Goal: Task Accomplishment & Management: Use online tool/utility

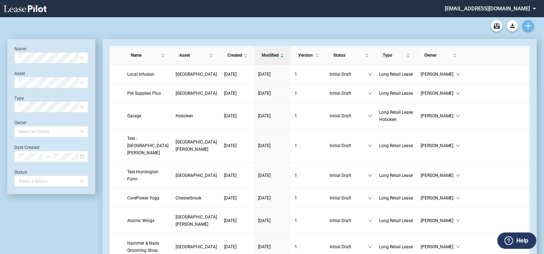
click at [528, 22] on link "Create new document" at bounding box center [528, 25] width 11 height 11
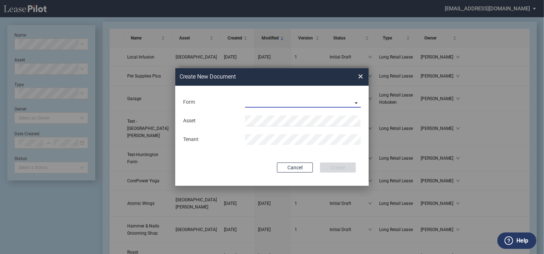
click at [248, 101] on md-select "Long Retail Lease Long Retail Lease Santana Row Long Retail Lease Hoboken Long …" at bounding box center [303, 102] width 116 height 11
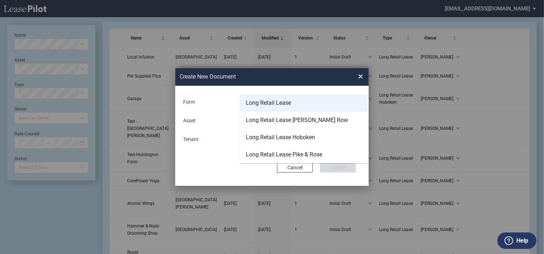
click at [264, 104] on div "Long Retail Lease" at bounding box center [268, 103] width 45 height 8
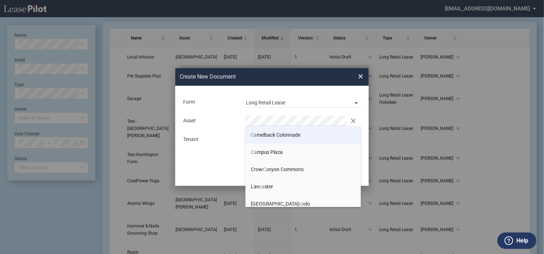
click at [264, 133] on span "Ca melback Colonnade" at bounding box center [276, 135] width 50 height 6
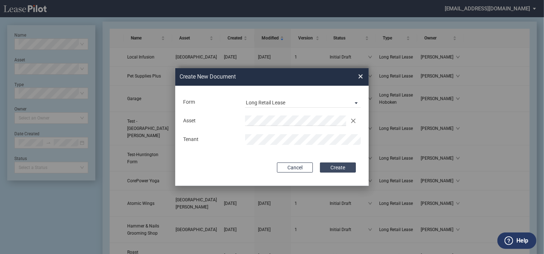
click at [337, 163] on button "Create" at bounding box center [338, 167] width 36 height 10
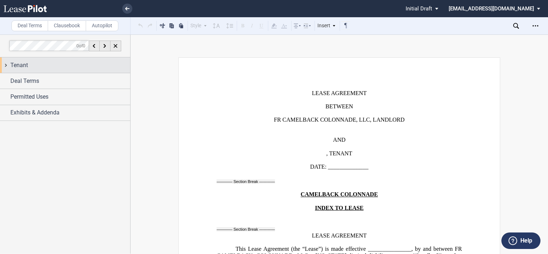
click at [5, 65] on div "Tenant" at bounding box center [65, 64] width 130 height 15
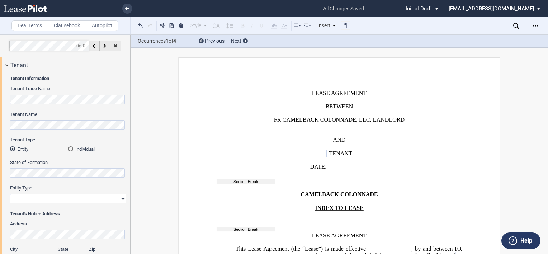
click at [0, 118] on html ".bocls-1{fill:#26354a;fill-rule:evenodd} Loading... × all changes saved Pending…" at bounding box center [274, 127] width 548 height 254
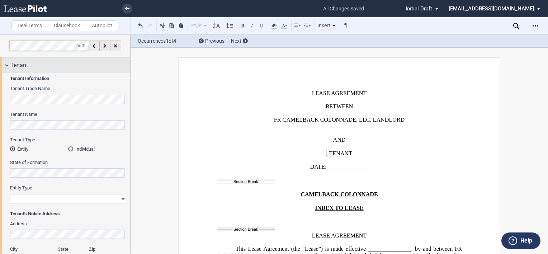
click at [4, 63] on div "Tenant" at bounding box center [65, 64] width 130 height 15
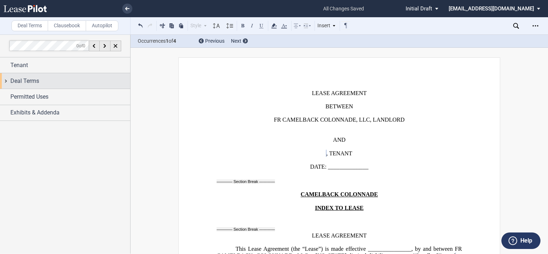
click at [6, 80] on div "Deal Terms" at bounding box center [65, 80] width 130 height 15
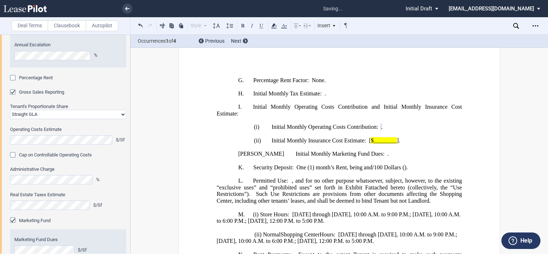
scroll to position [188, 0]
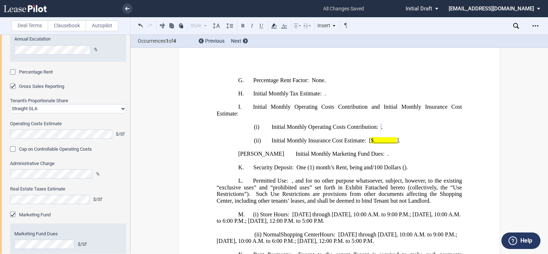
click at [0, 169] on html ".bocls-1{fill:#26354a;fill-rule:evenodd} Loading... × all changes saved Pending…" at bounding box center [274, 127] width 548 height 254
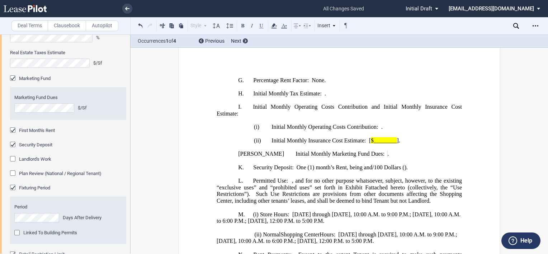
scroll to position [331, 0]
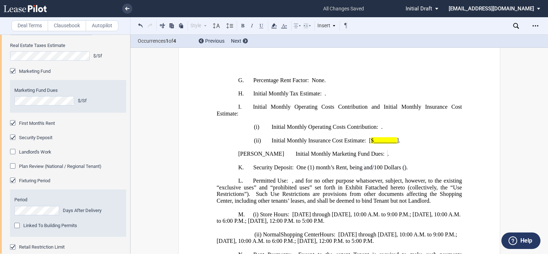
click at [12, 151] on div "Landlord's Work" at bounding box center [13, 152] width 7 height 7
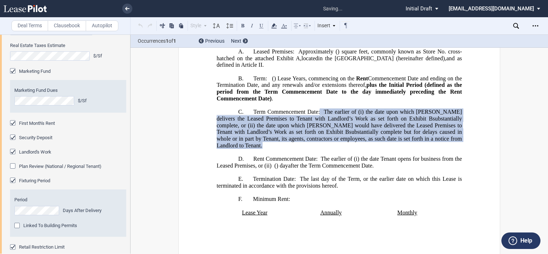
scroll to position [290, 0]
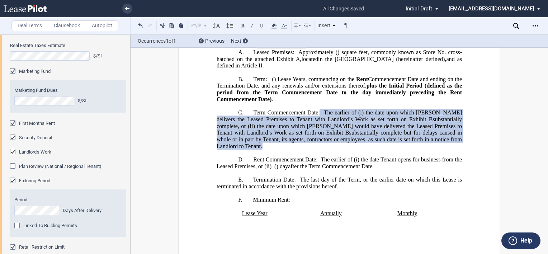
click at [39, 165] on span "Plan Review (National / Regional Tenant)" at bounding box center [60, 165] width 82 height 5
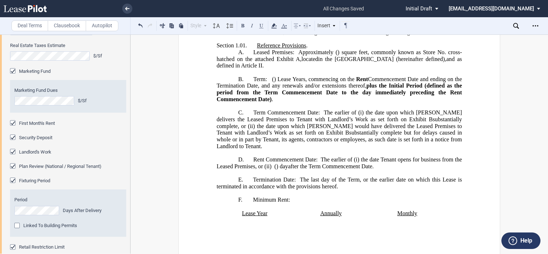
click at [39, 165] on span "Plan Review (National / Regional Tenant)" at bounding box center [60, 165] width 82 height 5
click at [35, 180] on span "Fixturing Period" at bounding box center [34, 180] width 31 height 5
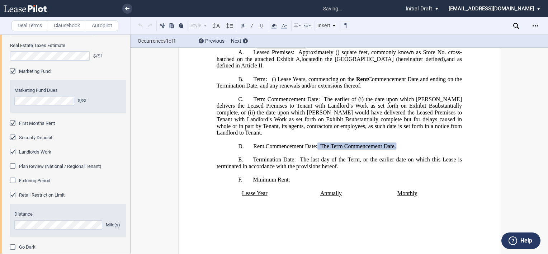
click at [34, 180] on span "Fixturing Period" at bounding box center [34, 180] width 31 height 5
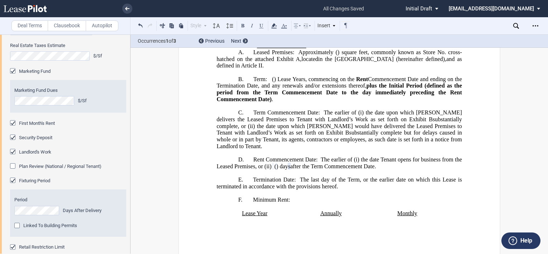
click at [22, 227] on div "Linked To Building Permits" at bounding box center [17, 226] width 7 height 7
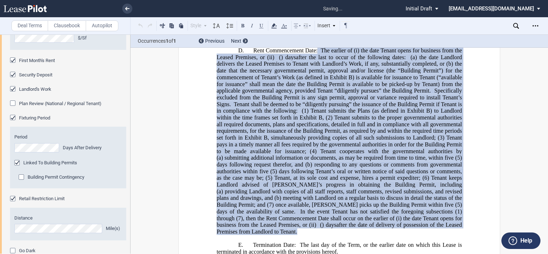
scroll to position [403, 0]
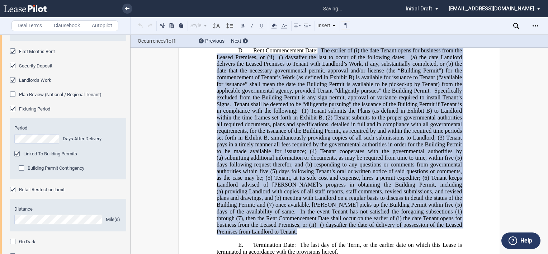
click at [45, 166] on span "Building Permit Contingency" at bounding box center [56, 167] width 57 height 5
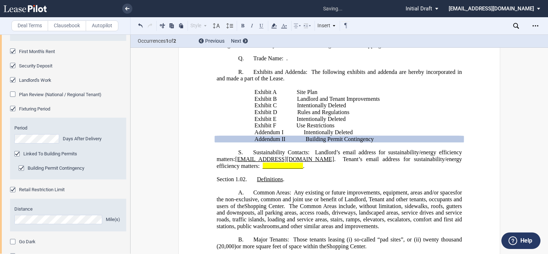
scroll to position [1200, 0]
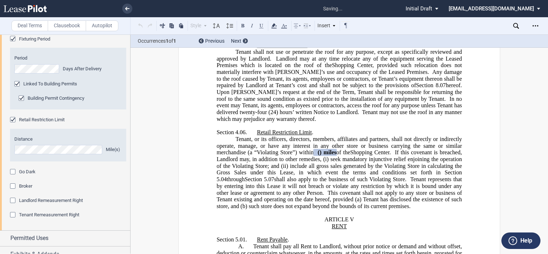
scroll to position [475, 0]
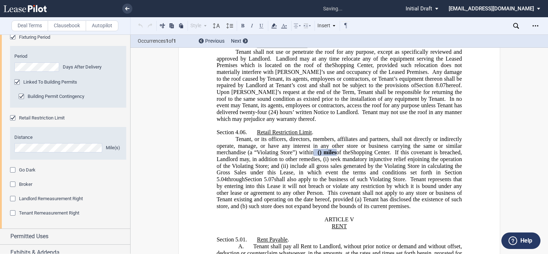
click at [17, 184] on div "Broker" at bounding box center [13, 184] width 7 height 7
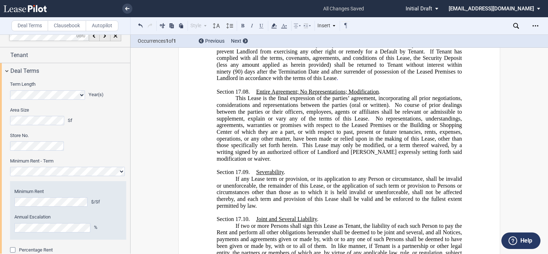
scroll to position [0, 0]
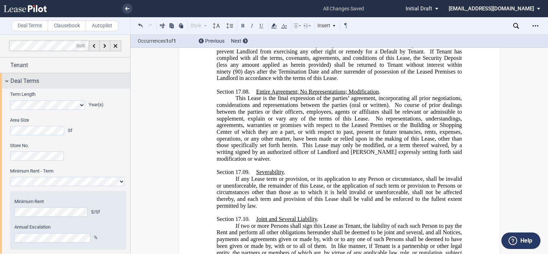
click at [6, 82] on div "Deal Terms" at bounding box center [65, 80] width 130 height 15
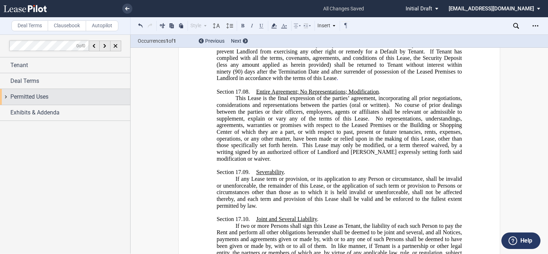
click at [5, 98] on div "Permitted Uses" at bounding box center [65, 96] width 130 height 15
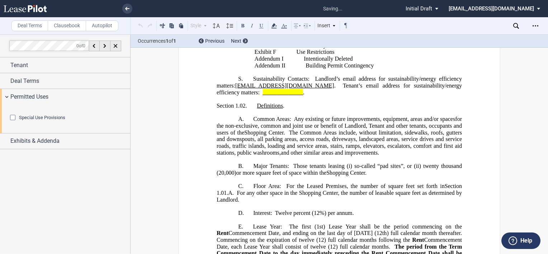
scroll to position [732, 0]
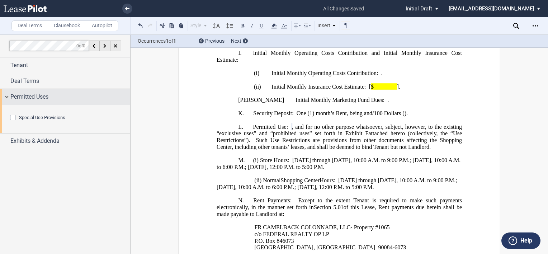
click at [6, 99] on div "Permitted Uses" at bounding box center [65, 96] width 130 height 15
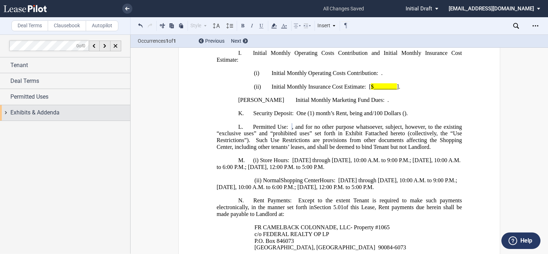
click at [5, 113] on div "Exhibits & Addenda" at bounding box center [65, 112] width 130 height 15
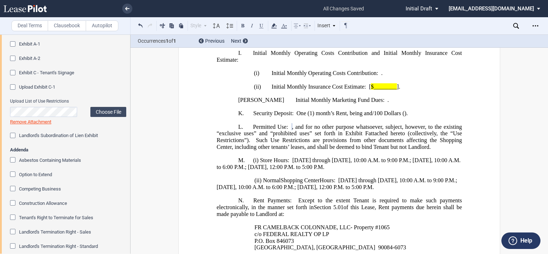
scroll to position [143, 0]
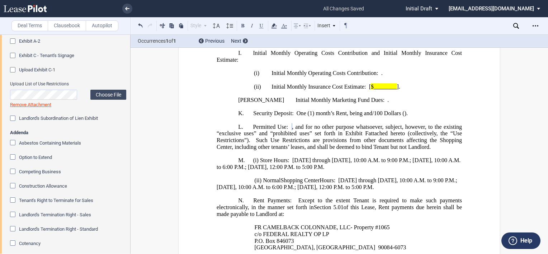
click at [17, 156] on div "Option to Extend" at bounding box center [13, 157] width 7 height 7
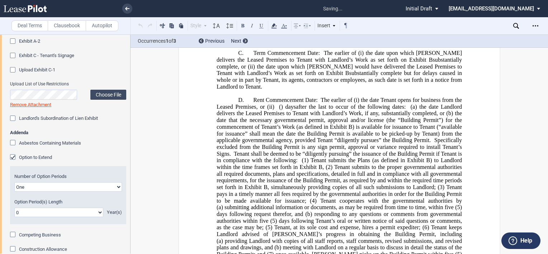
scroll to position [265, 0]
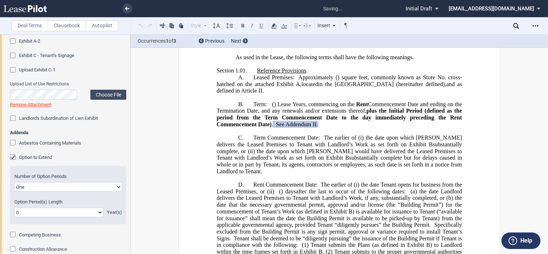
click at [32, 210] on select "0 1 2 3 4 5 6 7 8 9 10 11 12 13 14 15 16 17 18 19 20" at bounding box center [58, 212] width 89 height 9
select select "number:5"
click at [14, 208] on select "0 1 2 3 4 5 6 7 8 9 10 11 12 13 14 15 16 17 18 19 20" at bounding box center [58, 212] width 89 height 9
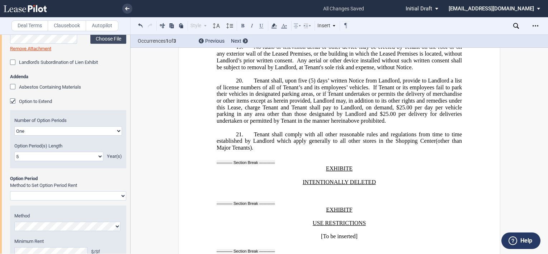
scroll to position [215, 0]
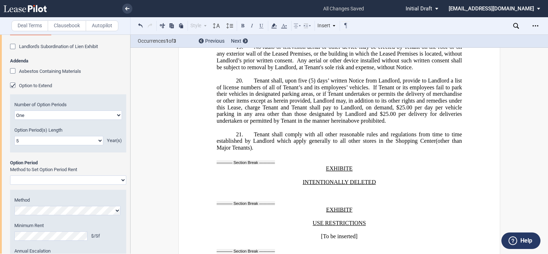
click at [42, 181] on select "Rent Set at Fair Rental Value - Standard Three Broker Method Baseball Arbitrati…" at bounding box center [68, 179] width 116 height 9
select select "fmv"
click at [10, 175] on select "Rent Set at Fair Rental Value - Standard Three Broker Method Baseball Arbitrati…" at bounding box center [68, 179] width 116 height 9
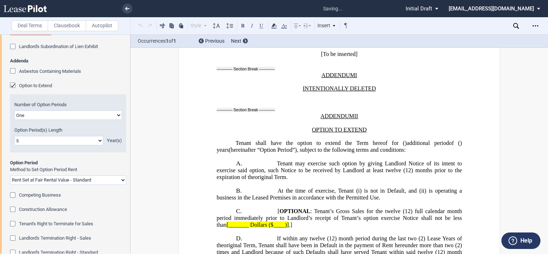
scroll to position [12606, 0]
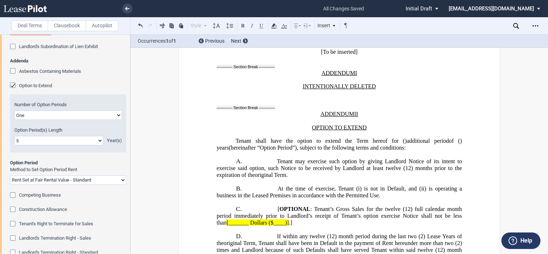
click at [36, 195] on span "Competing Business" at bounding box center [40, 194] width 42 height 5
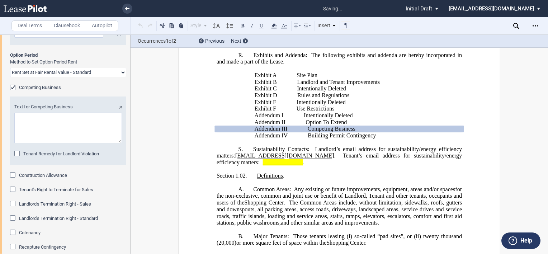
scroll to position [1206, 0]
click at [50, 127] on textarea "Text for Competing Business" at bounding box center [68, 128] width 108 height 30
click at [25, 122] on textarea "Text for Competing Business" at bounding box center [68, 128] width 108 height 30
paste textarea "o long as Tenant is open and operating and not in default of the Lease, Landlor…"
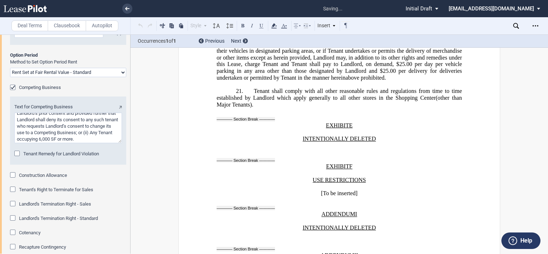
scroll to position [12799, 0]
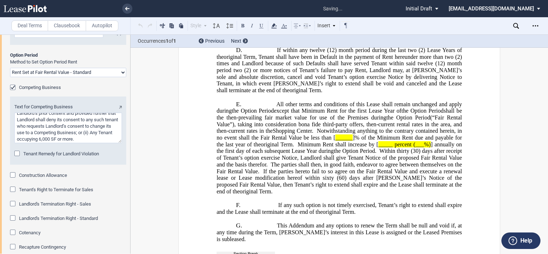
click at [18, 152] on div "Tenant Remedy for Landlord Violation" at bounding box center [17, 154] width 7 height 7
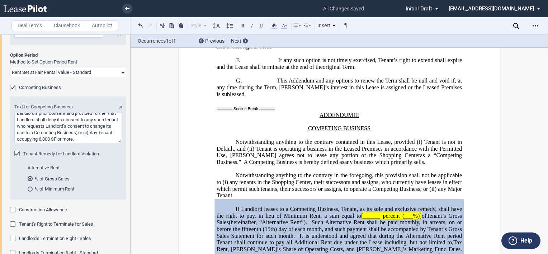
scroll to position [100, 0]
click at [113, 140] on textarea "Text for Competing Business" at bounding box center [68, 128] width 108 height 30
paste textarea "Lo ips dolor sita Consecte adipisci Elitse’d Eiusmodte, Incidi ut labor etdo ma…"
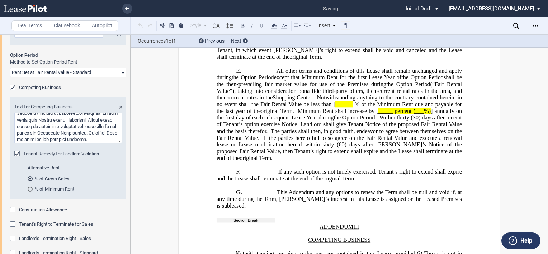
scroll to position [12832, 0]
click at [42, 188] on md-radio-button "% of Minimum Rent" at bounding box center [73, 188] width 90 height 6
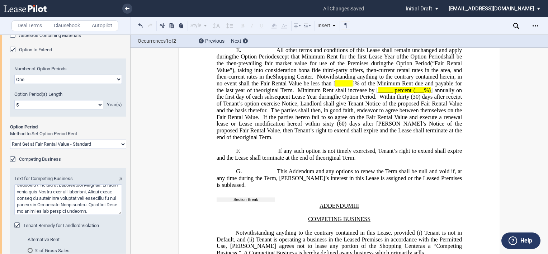
scroll to position [277, 0]
drag, startPoint x: 58, startPoint y: 185, endPoint x: 101, endPoint y: 217, distance: 53.2
click at [101, 217] on div "Text for Competing Business Tenant Remedy for Landlord Violation Alternative Re…" at bounding box center [68, 219] width 116 height 103
type textarea "l ipsu do Sitame co adip eli seddoeius tem inc ut laboree do mag Aliqu, Enimadm…"
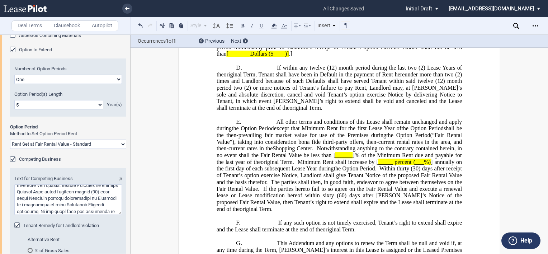
scroll to position [149, 0]
click at [63, 201] on textarea "Text for Competing Business" at bounding box center [68, 199] width 108 height 30
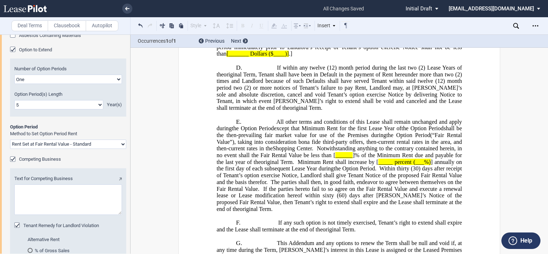
scroll to position [0, 0]
click at [63, 196] on textarea "Text for Competing Business" at bounding box center [68, 199] width 108 height 30
paste textarea "So long as Tenant is open and operating and not in default of the Lease, Landlo…"
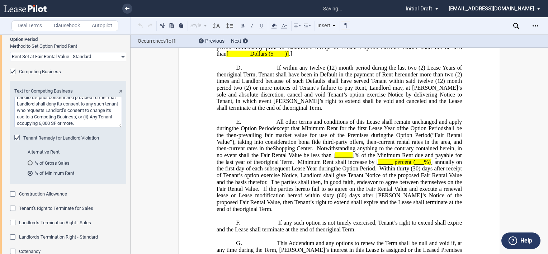
scroll to position [359, 0]
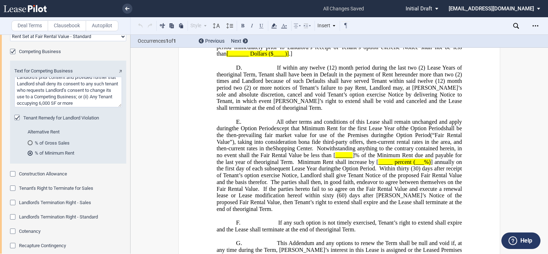
type textarea "So long as Tenant is open and operating and not in default of the Lease, Landlo…"
click at [47, 174] on span "Construction Allowance" at bounding box center [43, 173] width 48 height 5
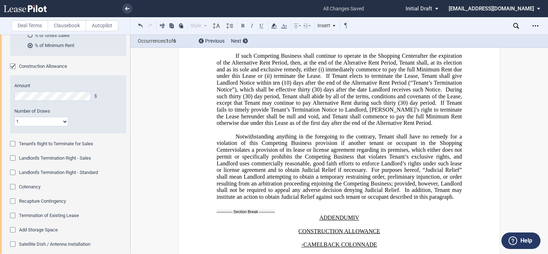
scroll to position [497, 0]
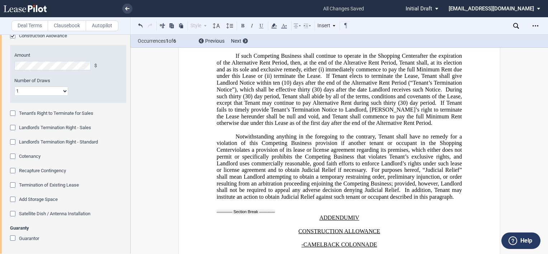
click at [29, 239] on span "Guarantor" at bounding box center [29, 238] width 20 height 5
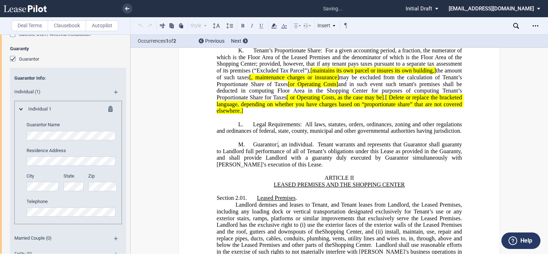
scroll to position [1617, 0]
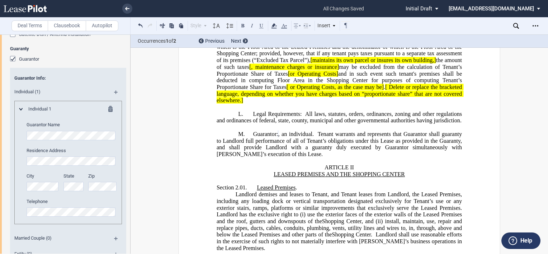
click at [114, 91] on md-icon at bounding box center [119, 94] width 10 height 9
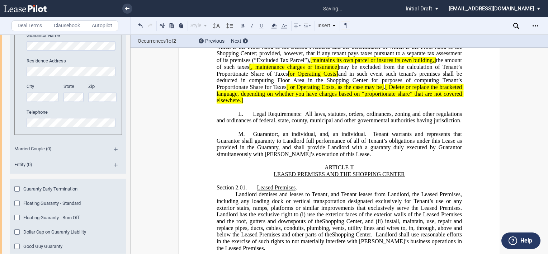
scroll to position [911, 0]
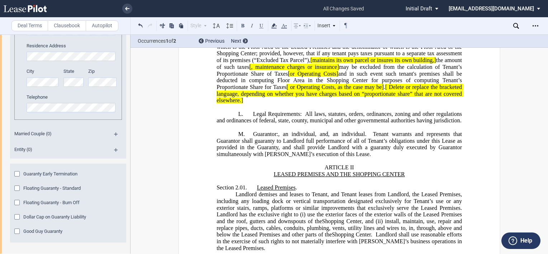
click at [32, 189] on span "Floating Guaranty - Standard" at bounding box center [51, 187] width 57 height 5
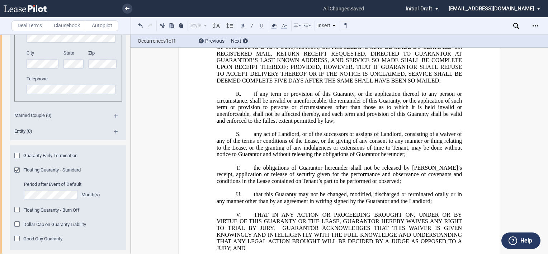
scroll to position [937, 0]
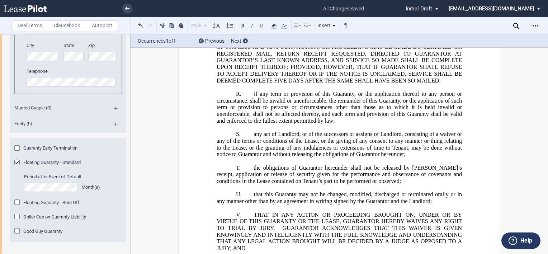
click at [15, 162] on div "Floating Guaranty - Standard" at bounding box center [17, 163] width 7 height 7
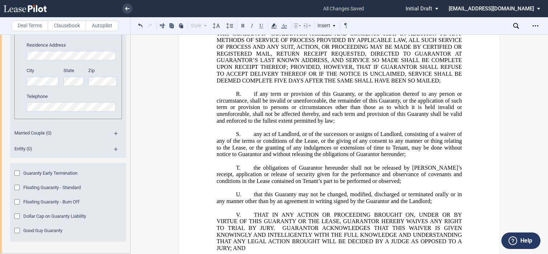
scroll to position [911, 0]
click at [38, 229] on span "Good Guy Guaranty" at bounding box center [42, 230] width 39 height 5
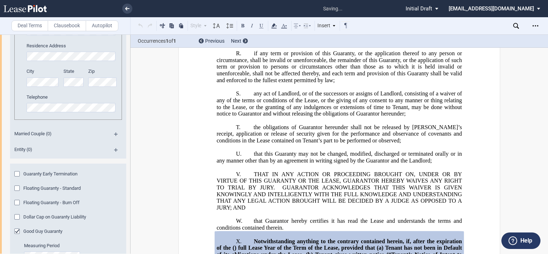
scroll to position [16274, 0]
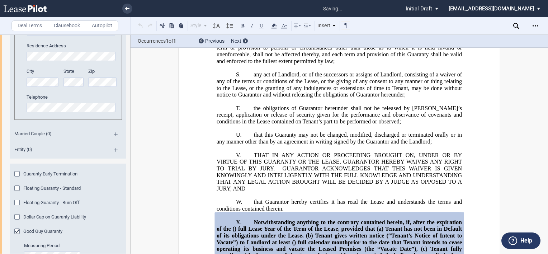
click at [37, 228] on span "Good Guy Guaranty" at bounding box center [42, 230] width 39 height 5
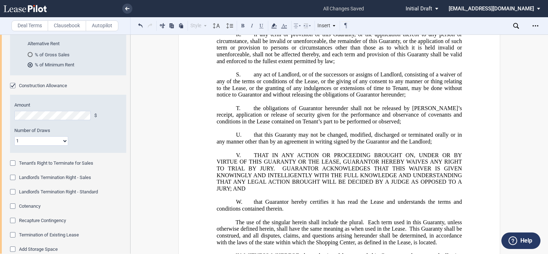
scroll to position [445, 0]
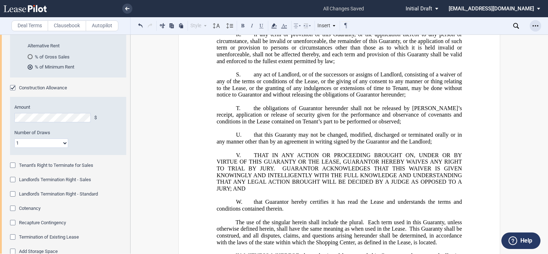
click at [532, 28] on icon "Open Lease options menu" at bounding box center [535, 26] width 6 height 6
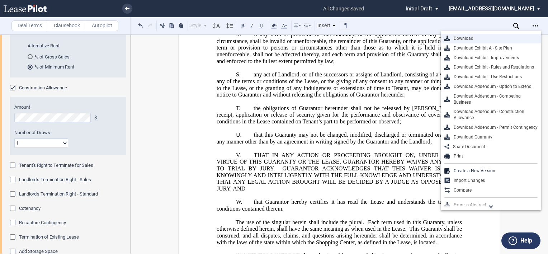
click at [457, 37] on div "Download" at bounding box center [493, 38] width 87 height 6
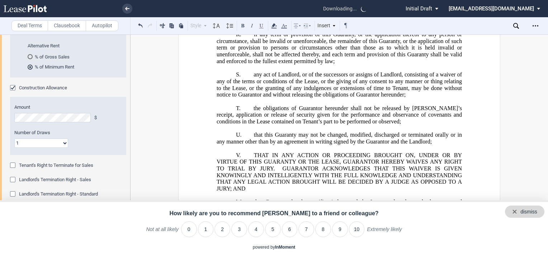
click at [534, 210] on div "dismiss" at bounding box center [528, 211] width 17 height 7
